Goal: Download file/media

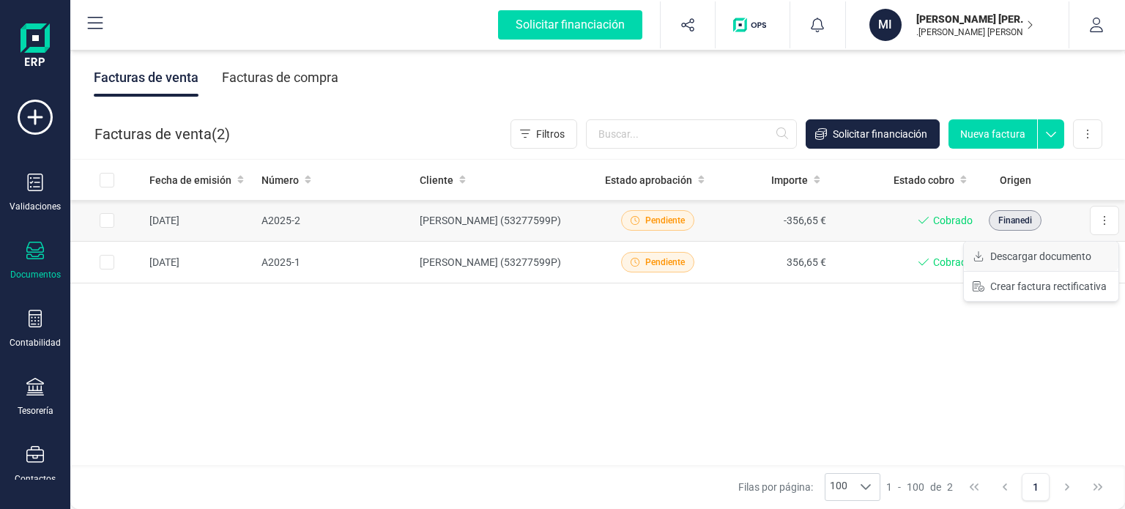
click at [1091, 257] on span "Descargar documento" at bounding box center [1040, 256] width 101 height 15
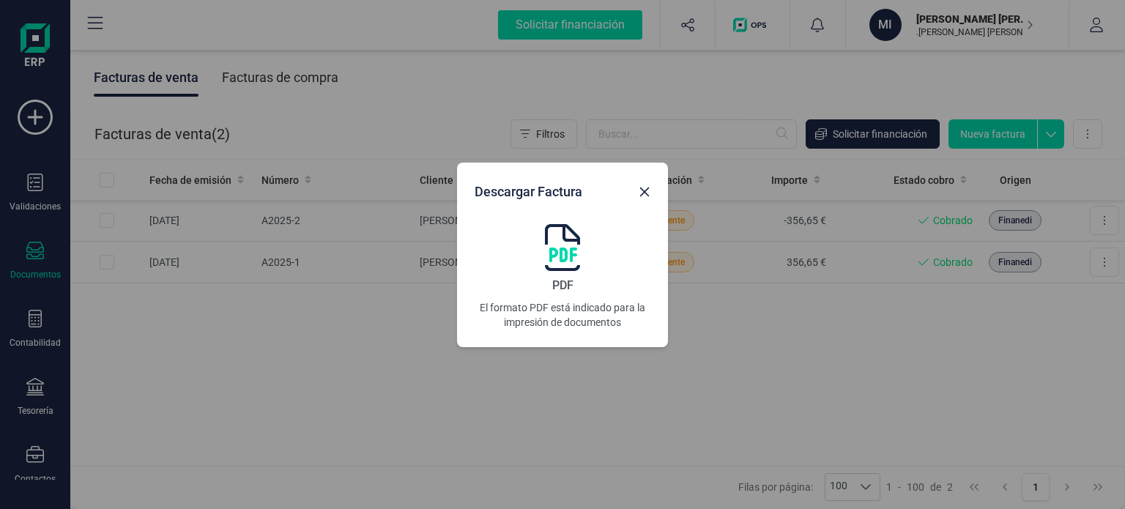
click at [557, 228] on img at bounding box center [562, 247] width 35 height 47
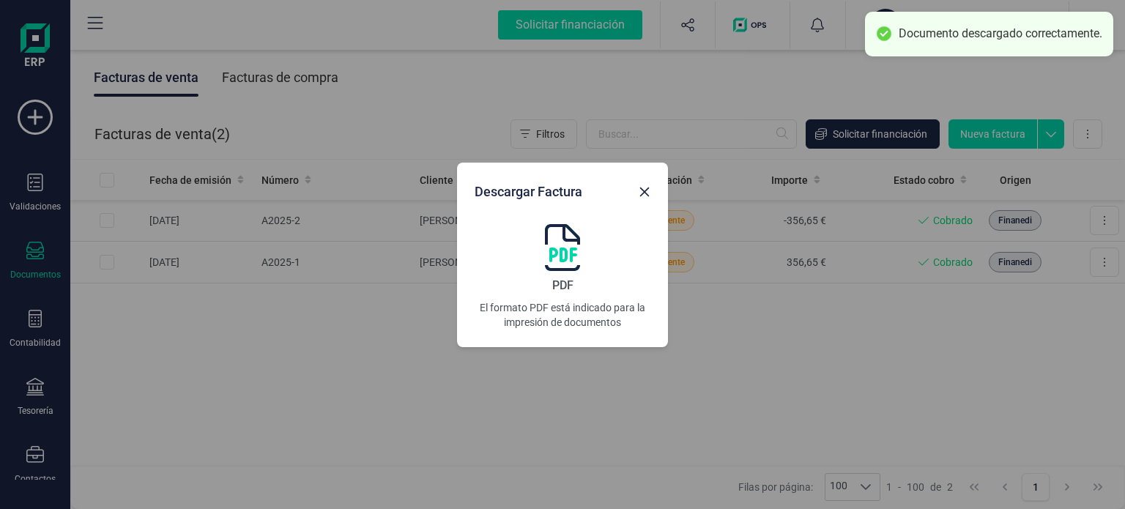
click at [1095, 268] on div "Descargar Factura PDF El formato PDF está indicado para la impresión de documen…" at bounding box center [562, 254] width 1125 height 509
click at [1098, 266] on div "Descargar Factura PDF El formato PDF está indicado para la impresión de documen…" at bounding box center [562, 254] width 1125 height 509
click at [655, 198] on div at bounding box center [644, 188] width 23 height 29
click at [647, 187] on icon "button" at bounding box center [645, 192] width 10 height 10
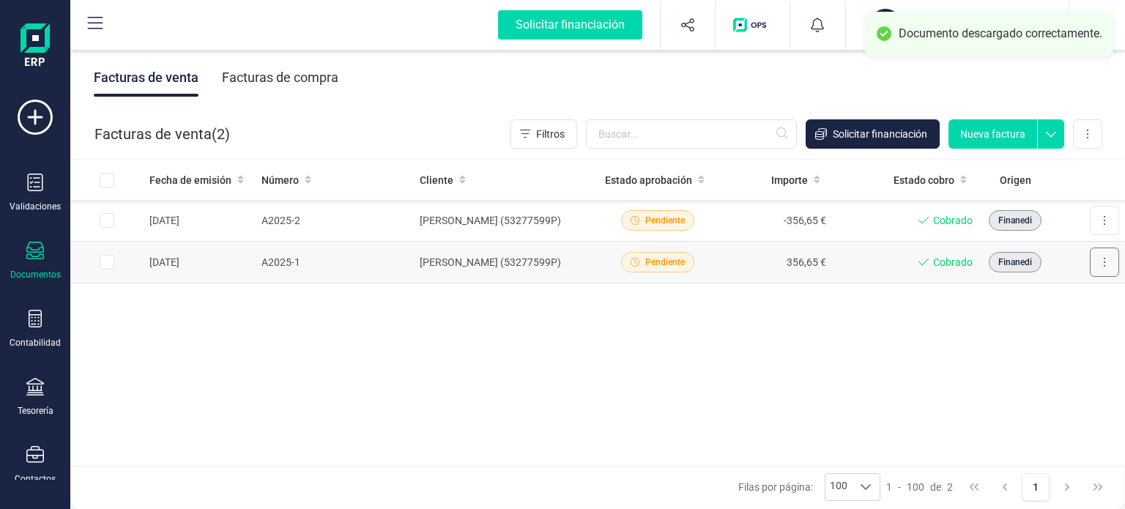
click at [1100, 265] on button at bounding box center [1103, 261] width 29 height 29
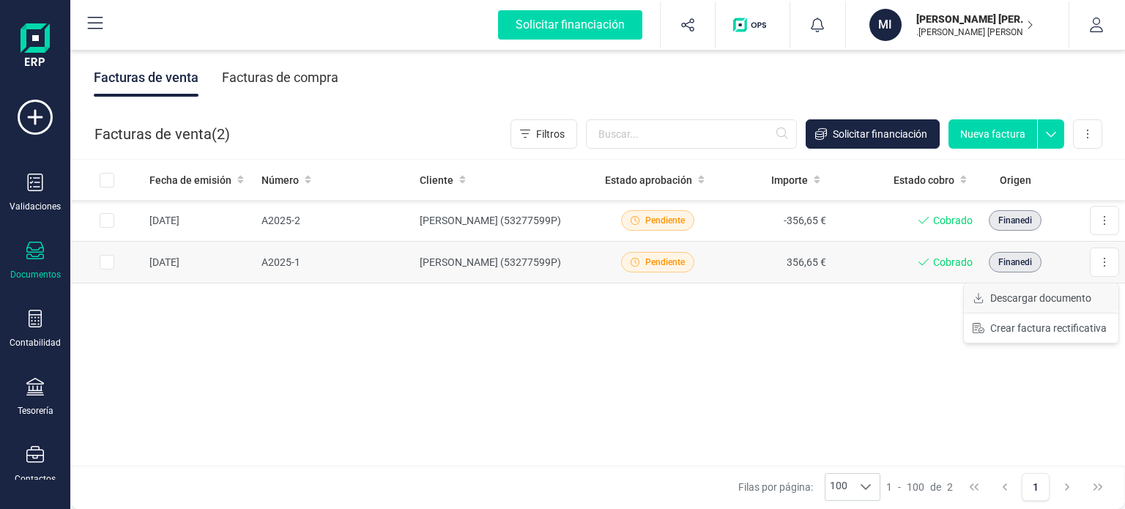
click at [1040, 298] on span "Descargar documento" at bounding box center [1040, 298] width 101 height 15
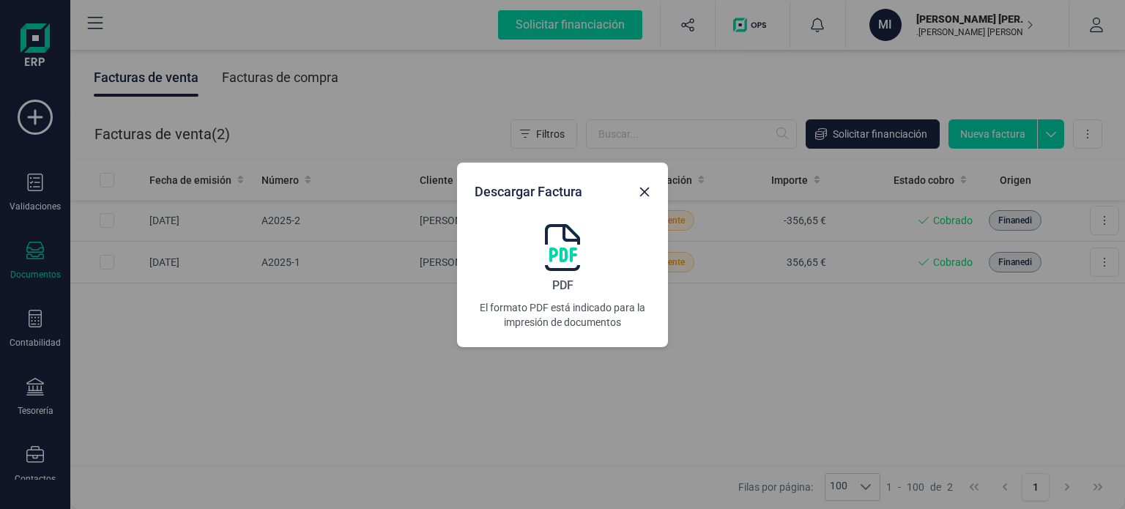
click at [575, 246] on img at bounding box center [562, 247] width 35 height 47
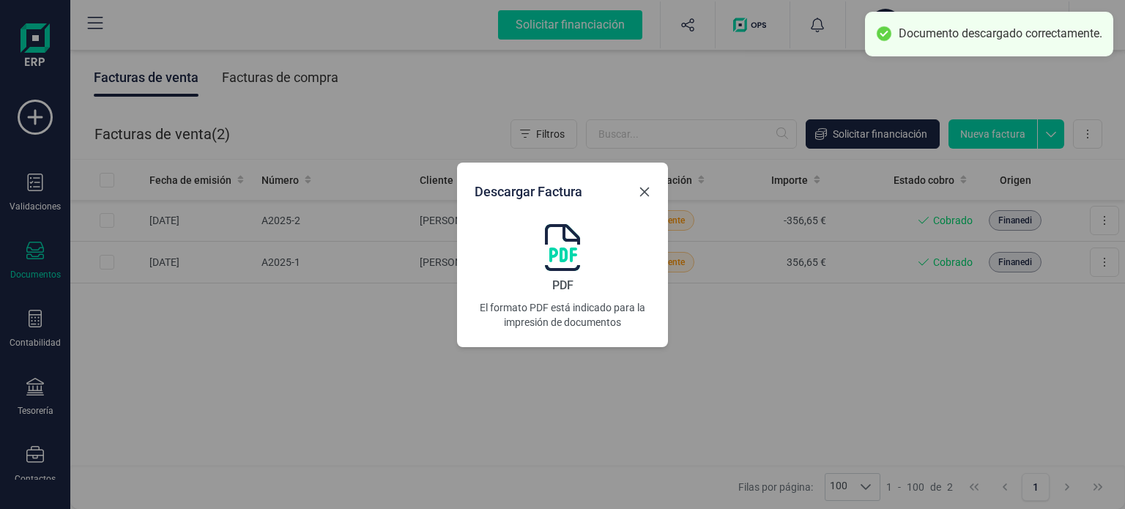
click at [641, 195] on icon "button" at bounding box center [645, 192] width 10 height 10
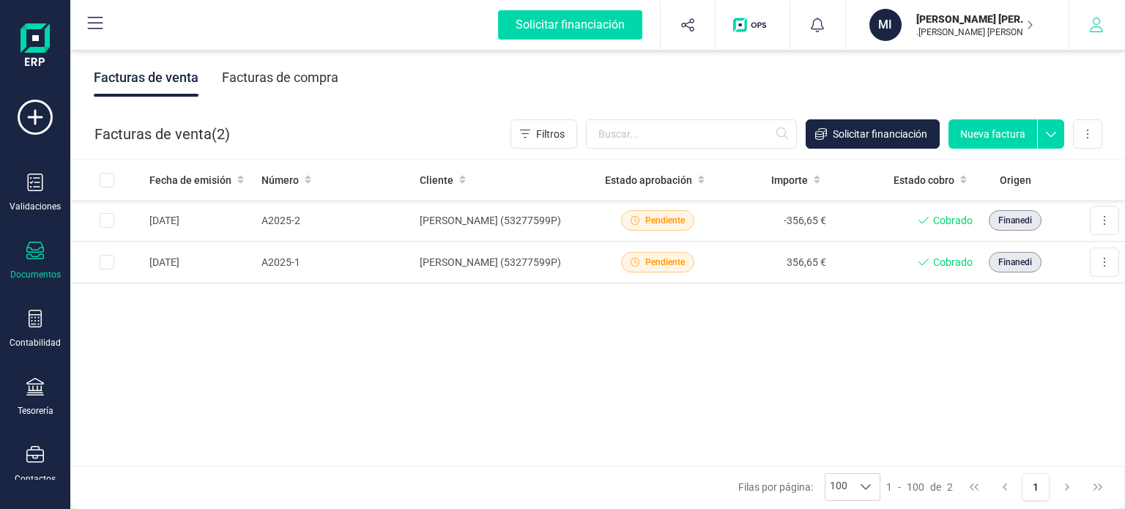
click at [1101, 20] on icon "button" at bounding box center [1096, 25] width 15 height 15
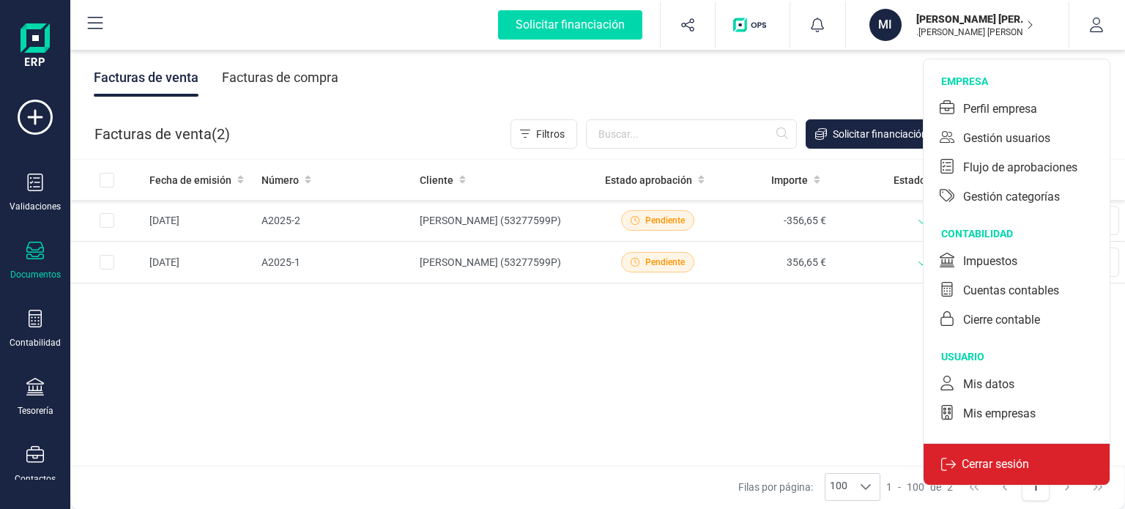
click at [1001, 461] on p "Cerrar sesión" at bounding box center [994, 464] width 79 height 18
